Goal: Find specific page/section: Find specific page/section

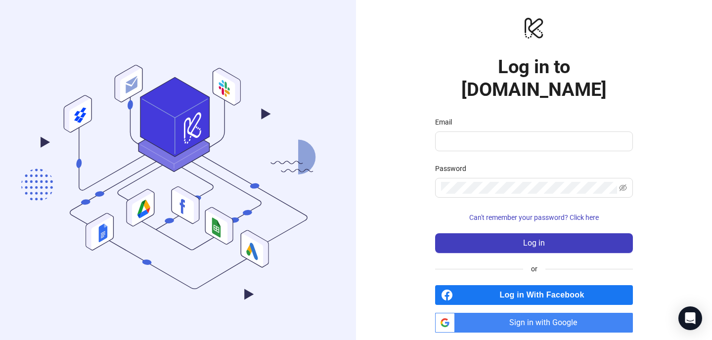
click at [508, 313] on span "Sign in with Google" at bounding box center [546, 323] width 174 height 20
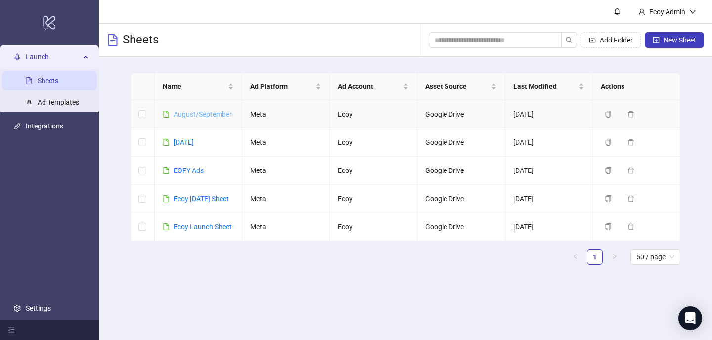
click at [209, 110] on link "August/September" at bounding box center [203, 114] width 58 height 8
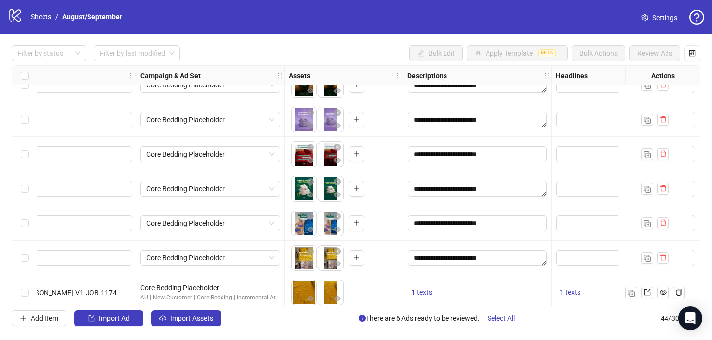
scroll to position [466, 234]
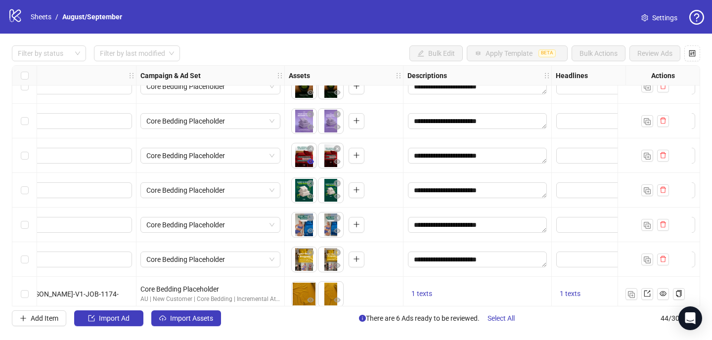
click at [311, 162] on icon "eye" at bounding box center [310, 161] width 7 height 7
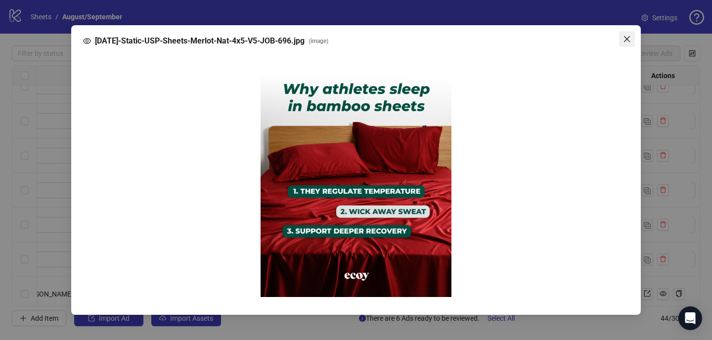
click at [624, 35] on icon "close" at bounding box center [627, 39] width 8 height 8
